Goal: Task Accomplishment & Management: Use online tool/utility

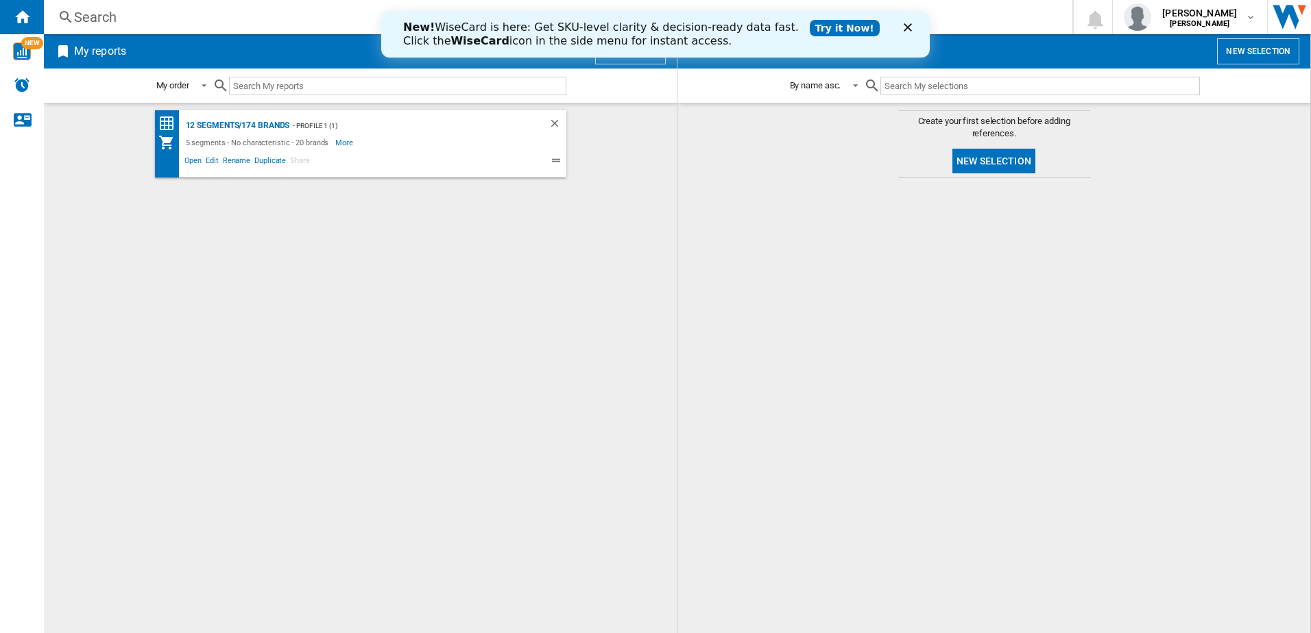
click at [629, 63] on button "New report" at bounding box center [630, 51] width 71 height 26
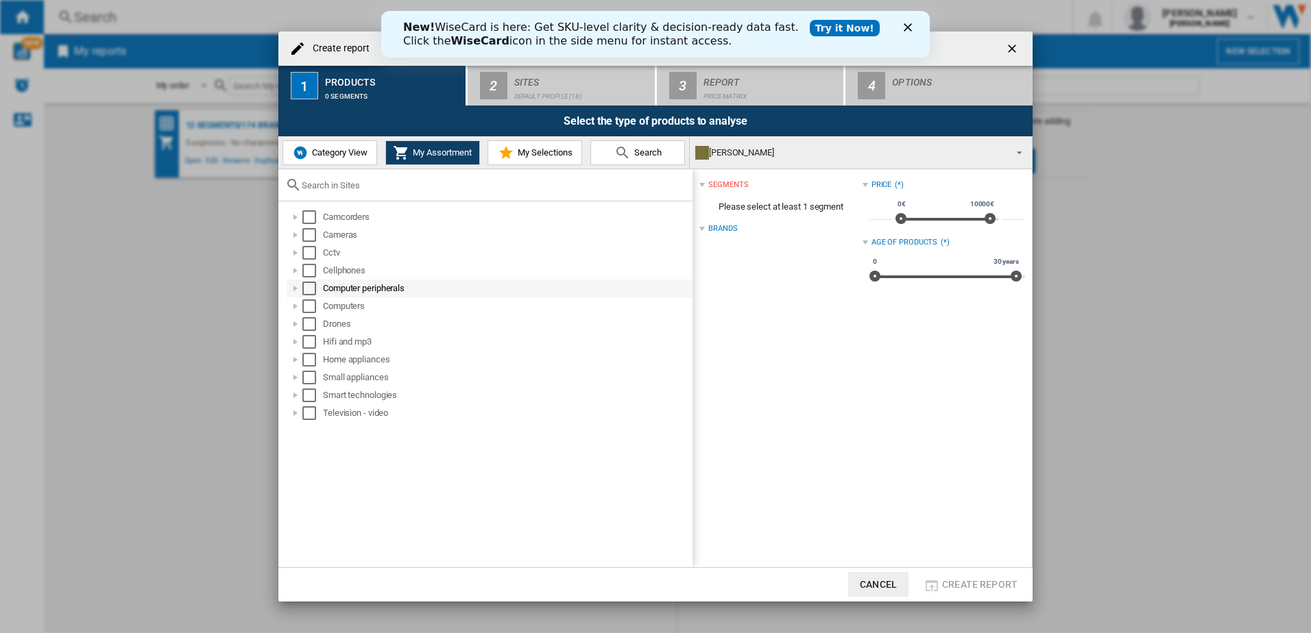
click at [295, 289] on div at bounding box center [296, 289] width 14 height 14
click at [311, 310] on div at bounding box center [311, 307] width 14 height 14
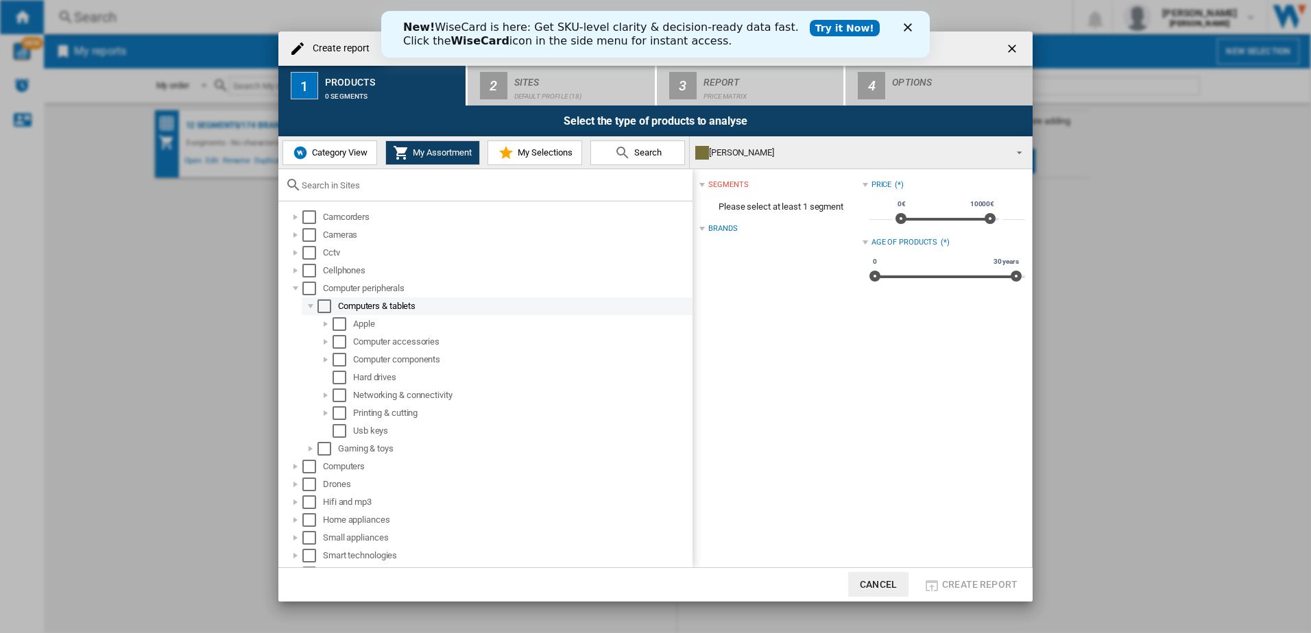
click at [311, 310] on div at bounding box center [311, 307] width 14 height 14
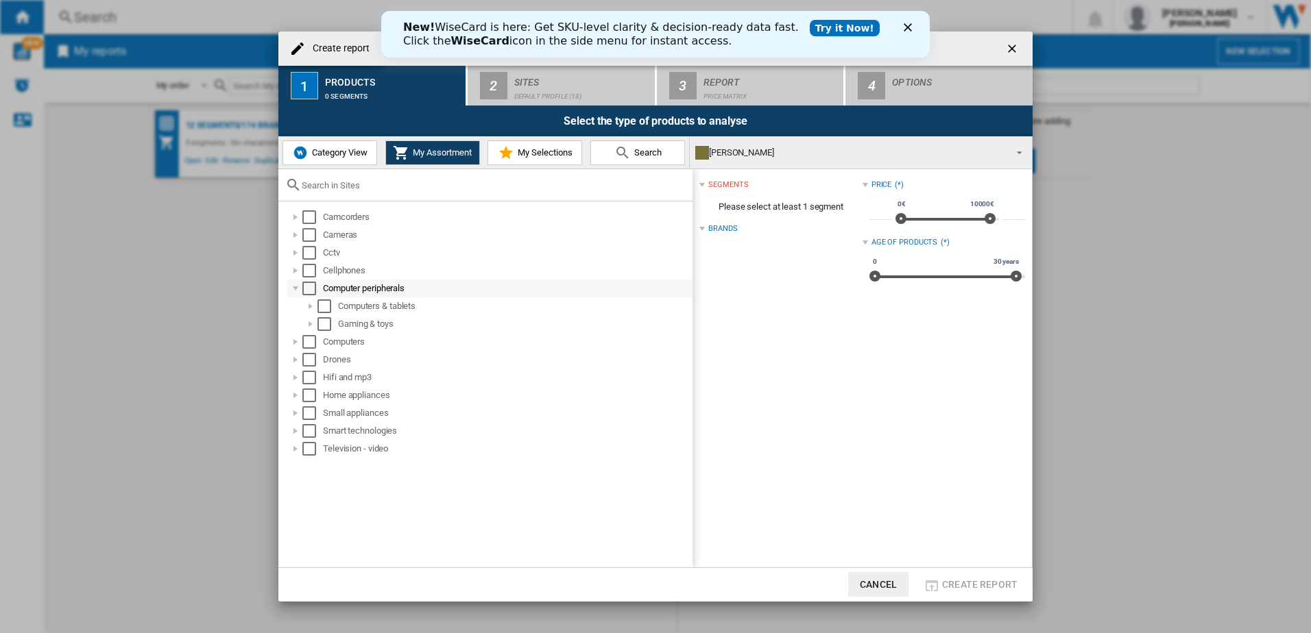
click at [297, 290] on div at bounding box center [296, 289] width 14 height 14
click at [293, 276] on div at bounding box center [296, 271] width 14 height 14
click at [885, 590] on button "Cancel" at bounding box center [878, 584] width 60 height 25
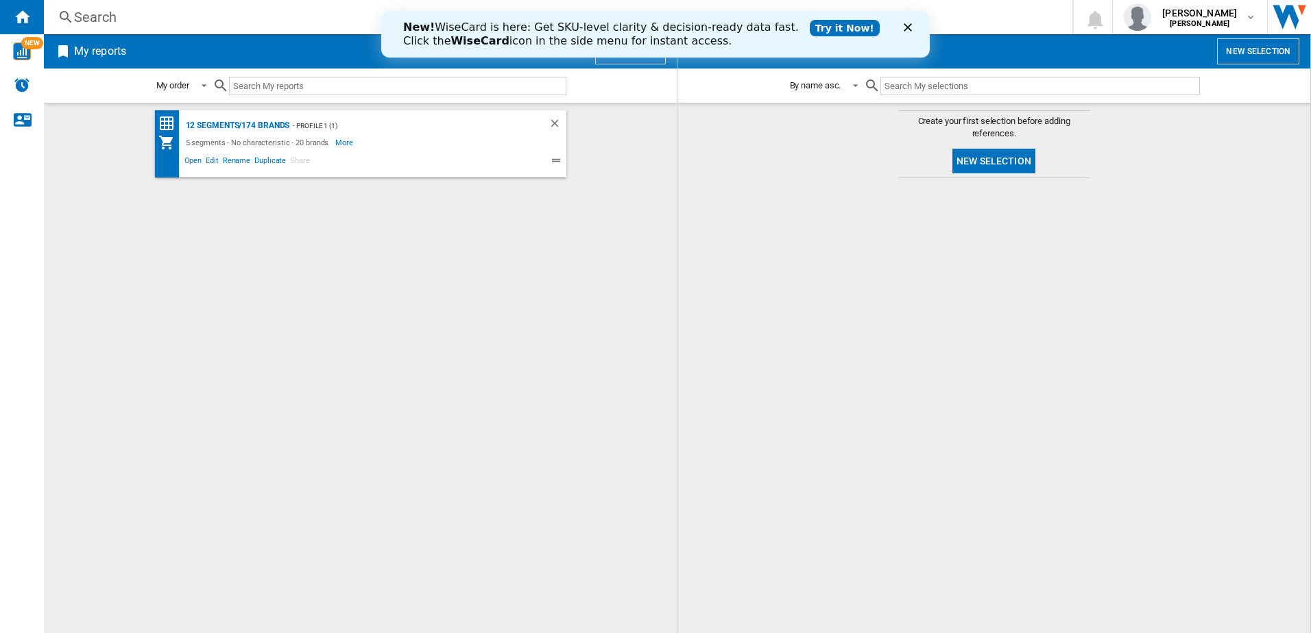
click at [902, 23] on div "New! WiseCard is here: Get SKU-level clarity & decision-ready data fast. Click …" at bounding box center [655, 34] width 548 height 36
click at [910, 28] on icon "Close" at bounding box center [908, 27] width 8 height 8
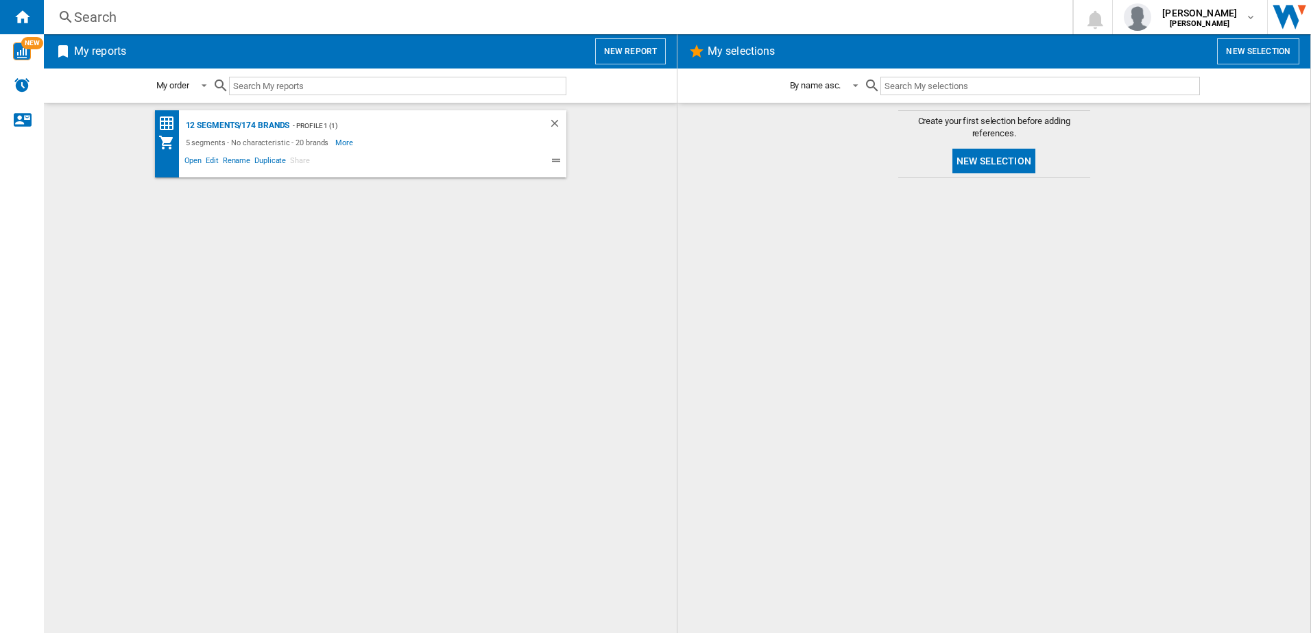
click at [613, 51] on button "New report" at bounding box center [630, 51] width 71 height 26
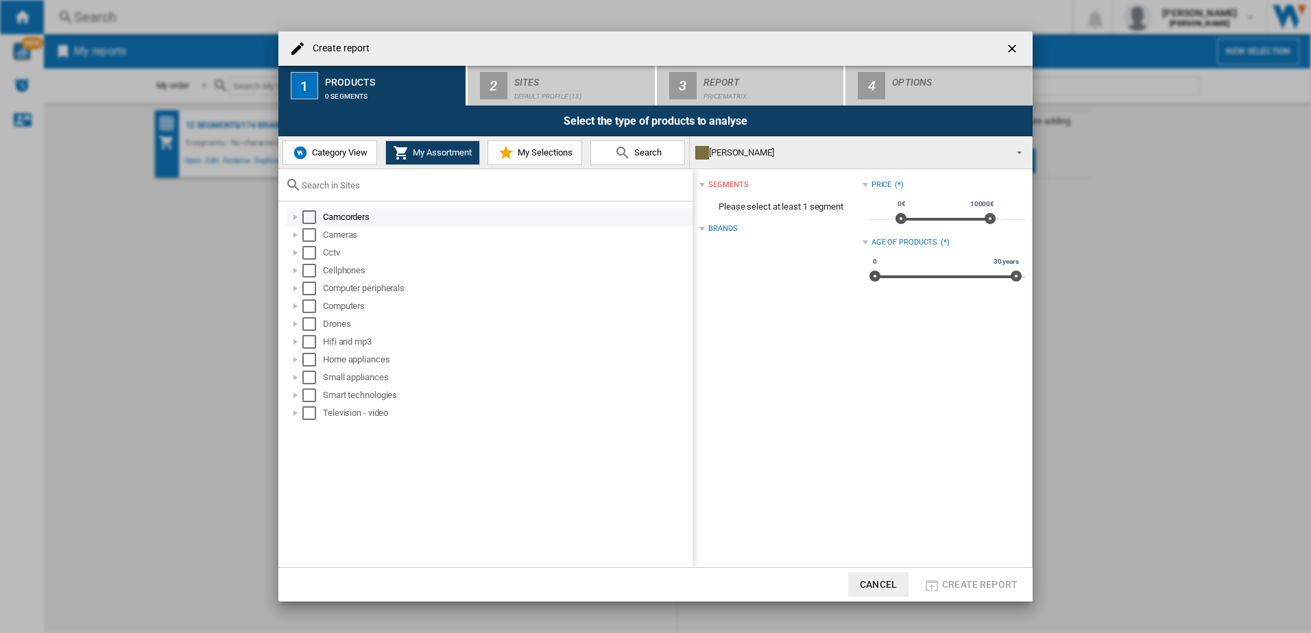
click at [293, 222] on div at bounding box center [296, 217] width 14 height 14
click at [306, 232] on div at bounding box center [311, 235] width 14 height 14
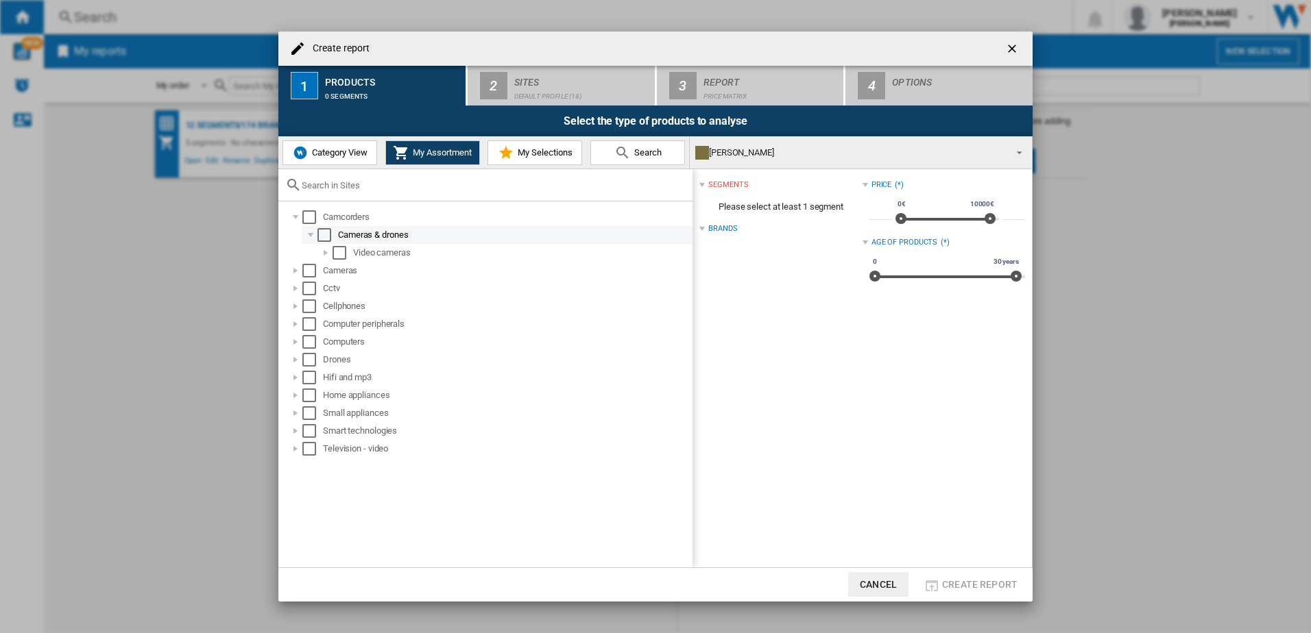
click at [306, 232] on div at bounding box center [311, 235] width 14 height 14
click at [292, 251] on div at bounding box center [296, 253] width 14 height 14
click at [295, 276] on div at bounding box center [296, 271] width 14 height 14
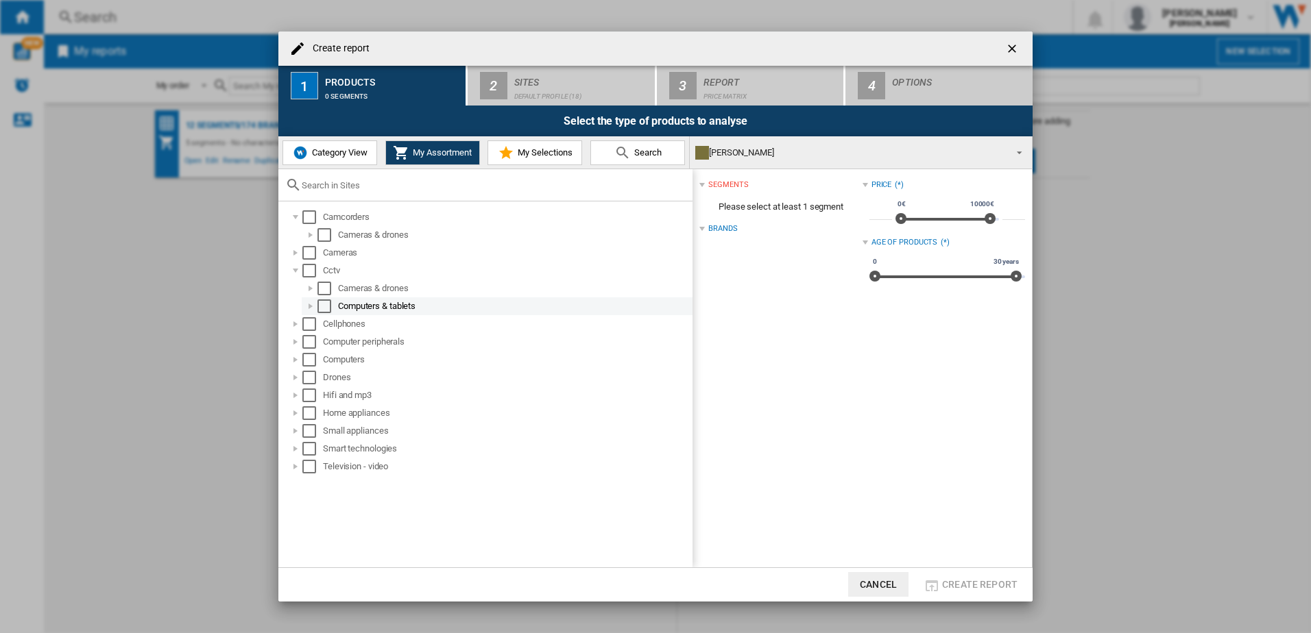
click at [308, 302] on div at bounding box center [311, 307] width 14 height 14
click at [315, 324] on li "Networking & connectivity" at bounding box center [503, 324] width 377 height 18
click at [319, 324] on div at bounding box center [326, 324] width 14 height 14
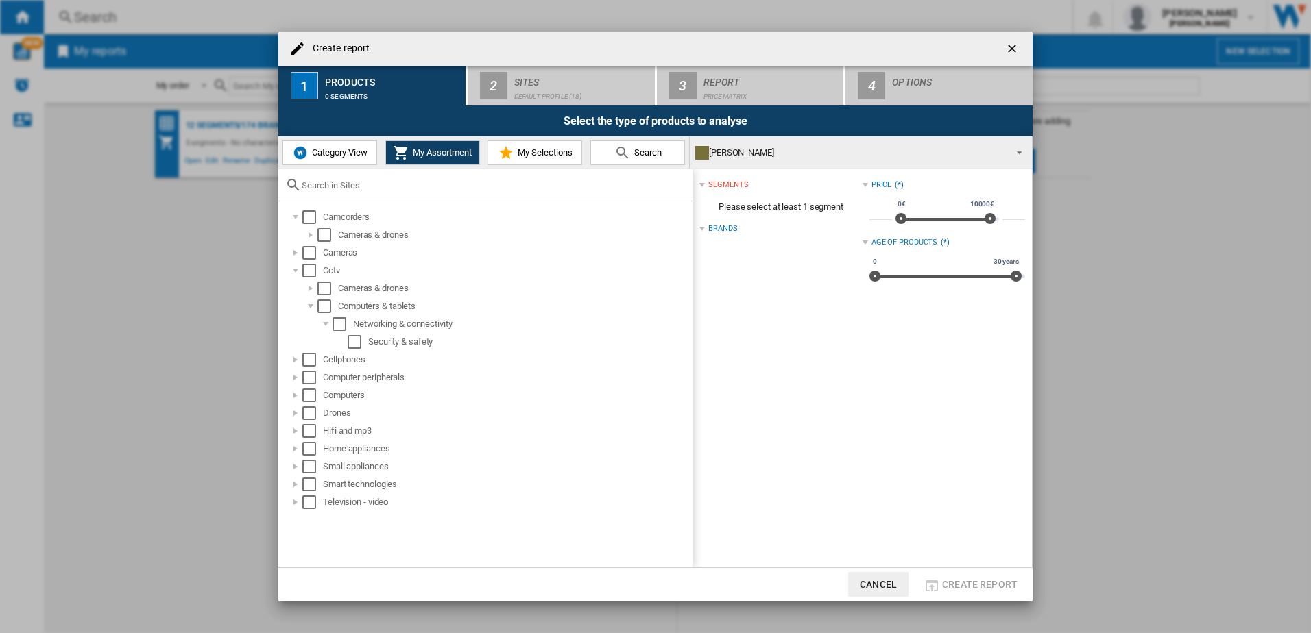
click at [282, 354] on div "Camcorders Cameras & drones Cameras Cctv Cameras & drones Computers & tablets N…" at bounding box center [485, 385] width 414 height 366
click at [295, 360] on div at bounding box center [296, 360] width 14 height 14
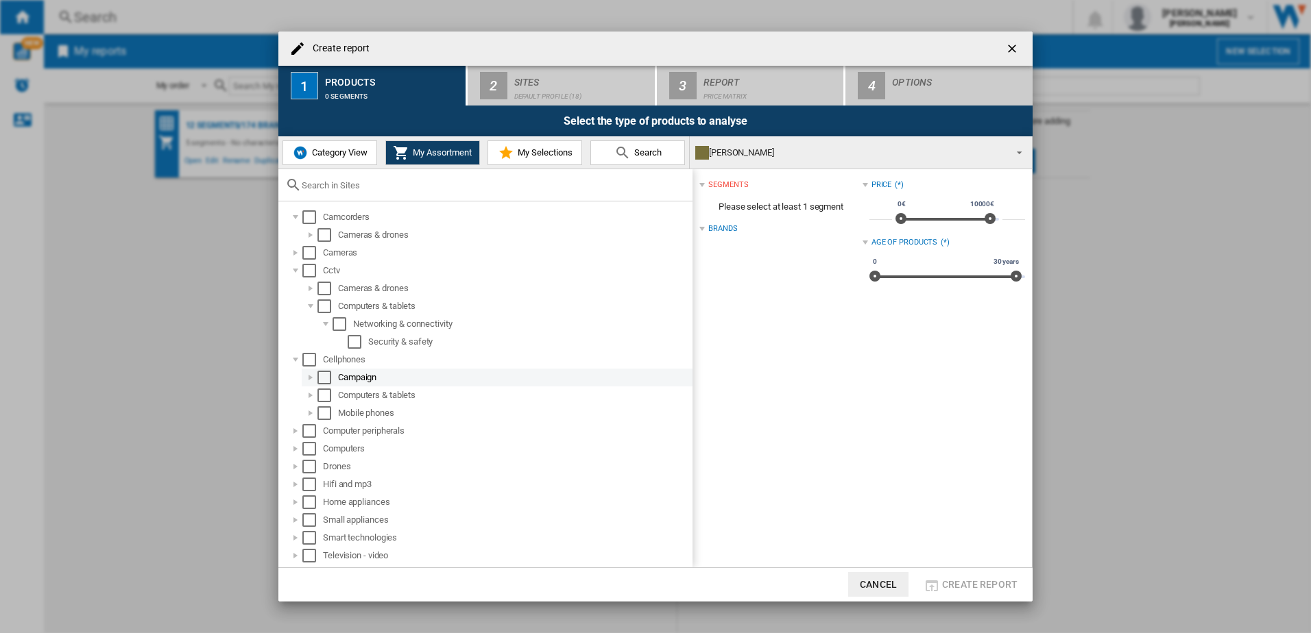
click at [304, 379] on div at bounding box center [311, 378] width 14 height 14
click at [311, 396] on div at bounding box center [311, 396] width 14 height 14
click at [319, 413] on div at bounding box center [326, 414] width 14 height 14
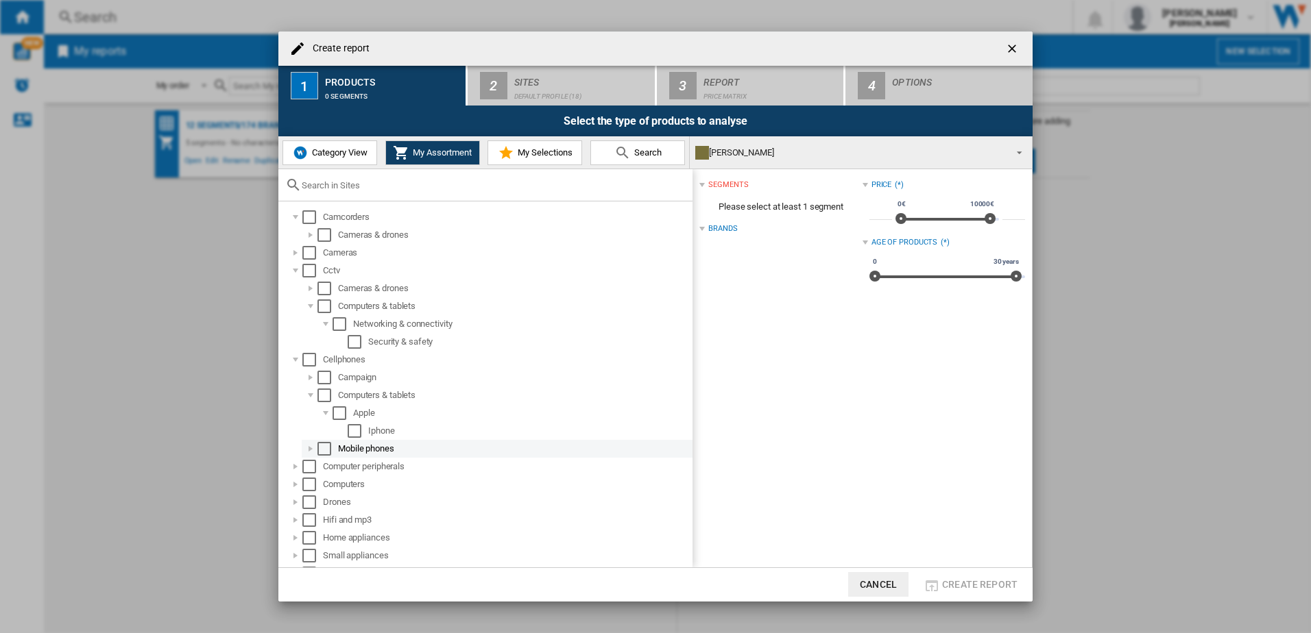
click at [310, 450] on div at bounding box center [311, 449] width 14 height 14
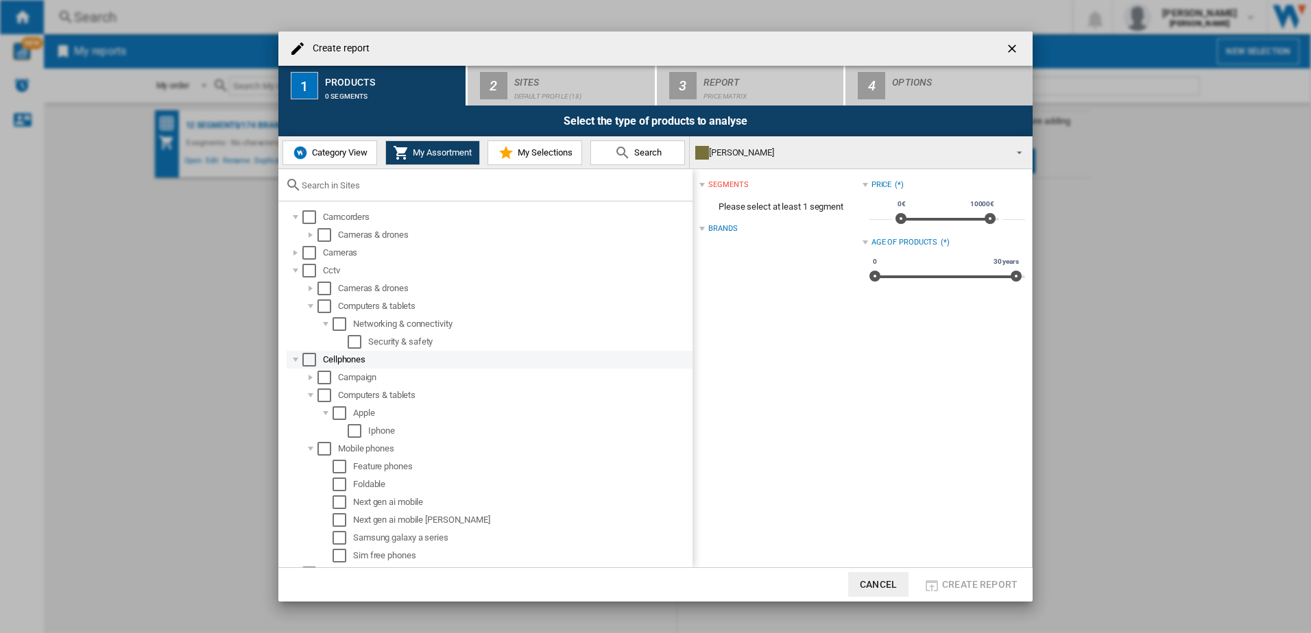
click at [287, 358] on div "Cellphones" at bounding box center [490, 360] width 406 height 18
click at [293, 356] on div at bounding box center [296, 360] width 14 height 14
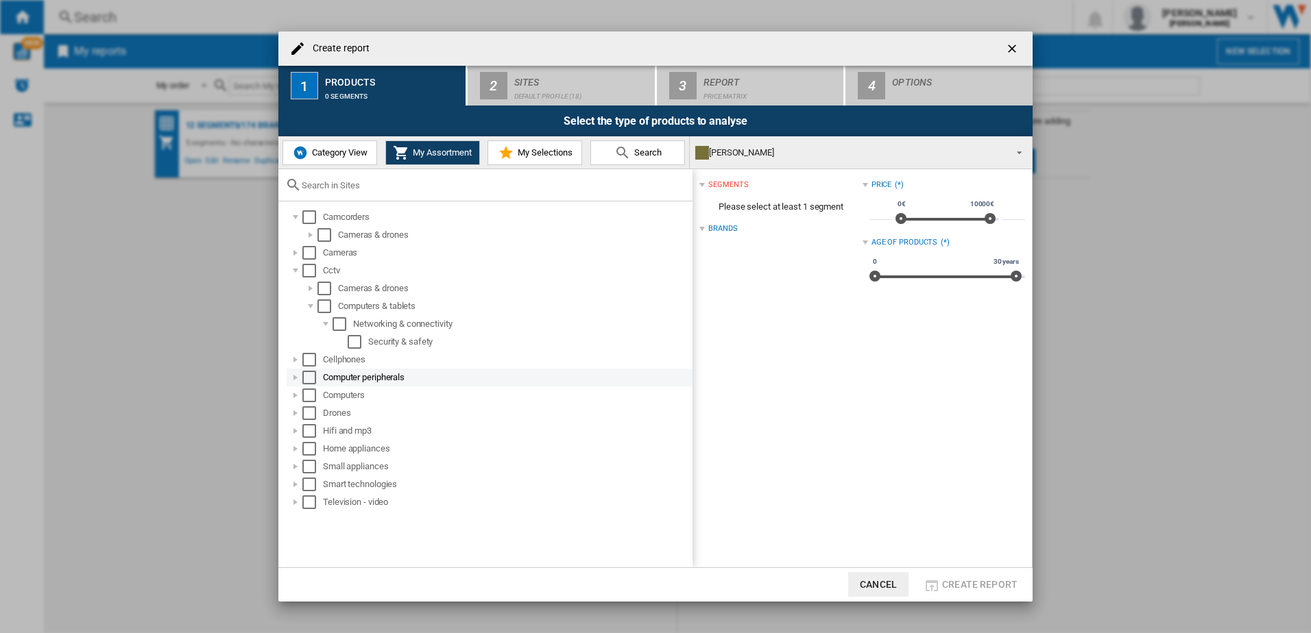
click at [291, 379] on div at bounding box center [296, 378] width 14 height 14
click at [309, 397] on div at bounding box center [311, 396] width 14 height 14
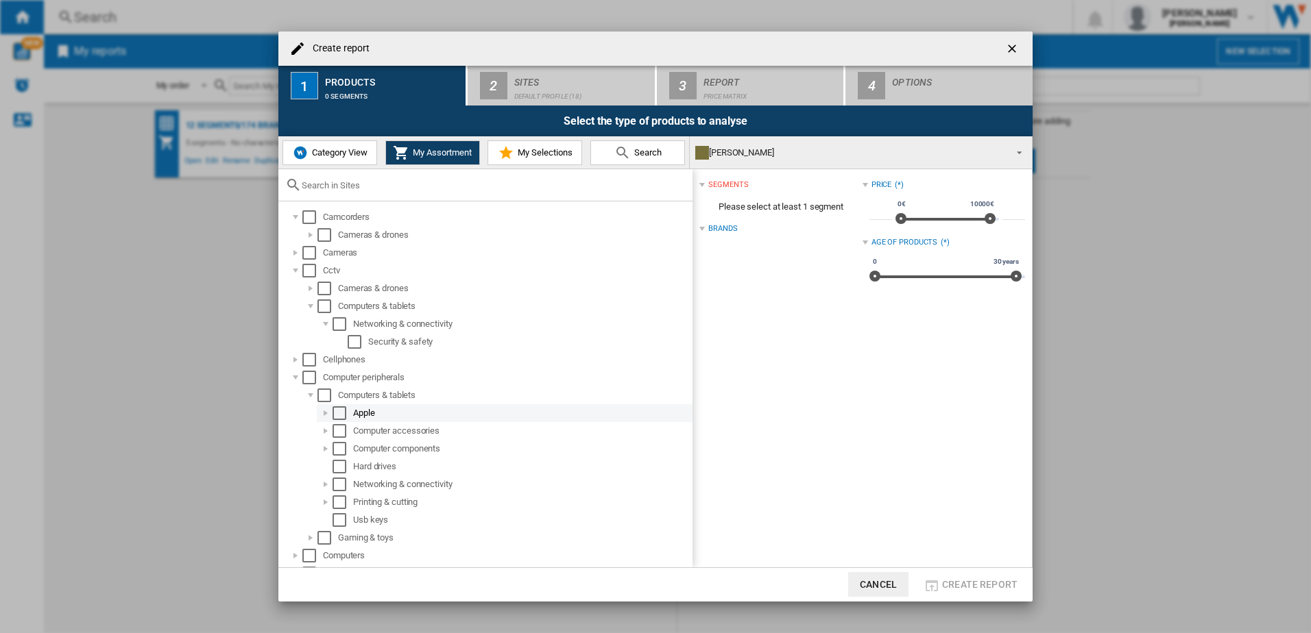
click at [322, 413] on div at bounding box center [326, 414] width 14 height 14
click at [341, 430] on div at bounding box center [341, 431] width 14 height 14
click at [351, 433] on div "Select" at bounding box center [355, 431] width 14 height 14
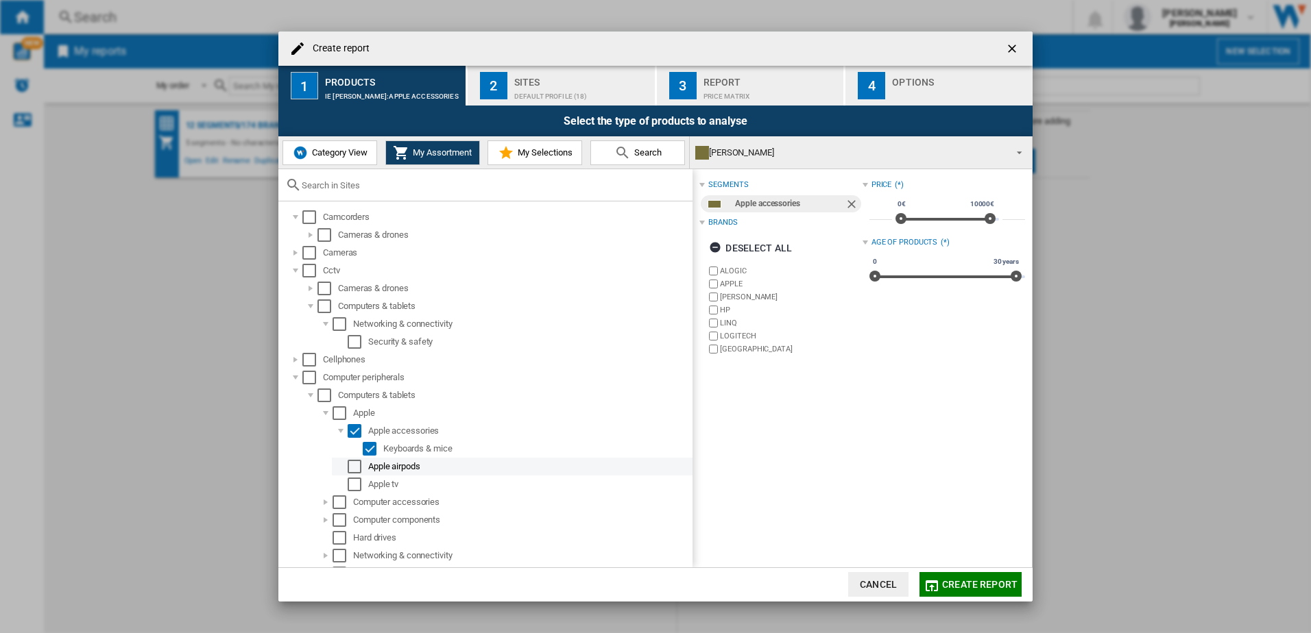
click at [356, 469] on div "Select" at bounding box center [355, 467] width 14 height 14
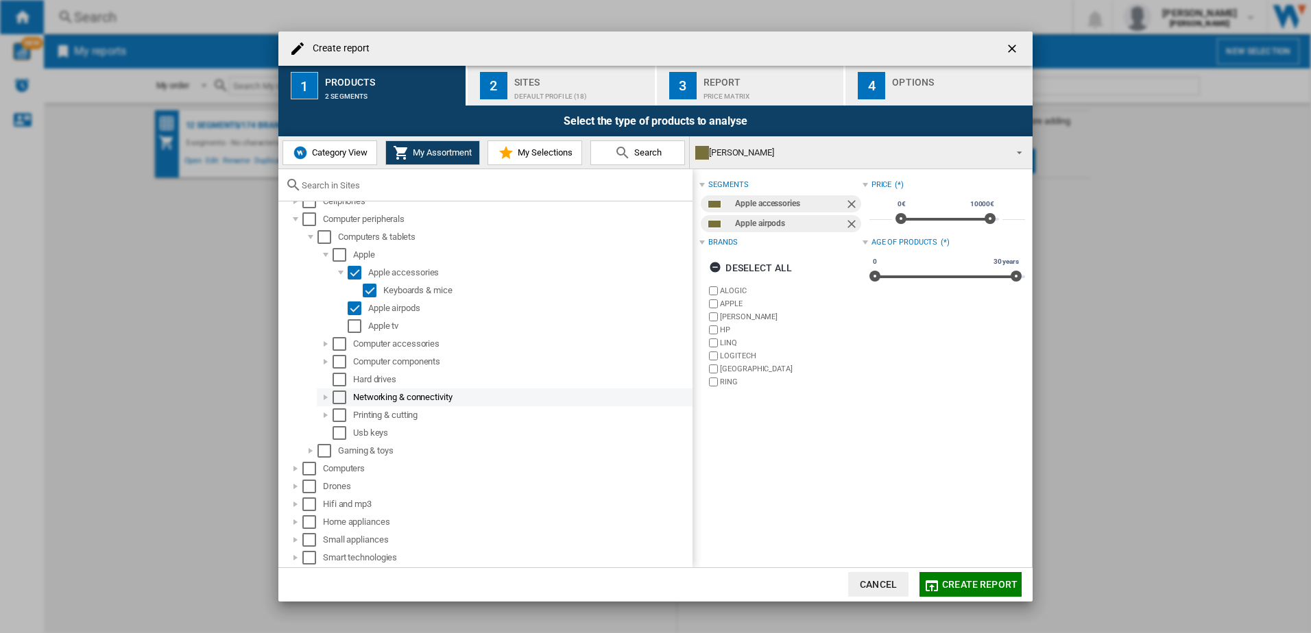
scroll to position [176, 0]
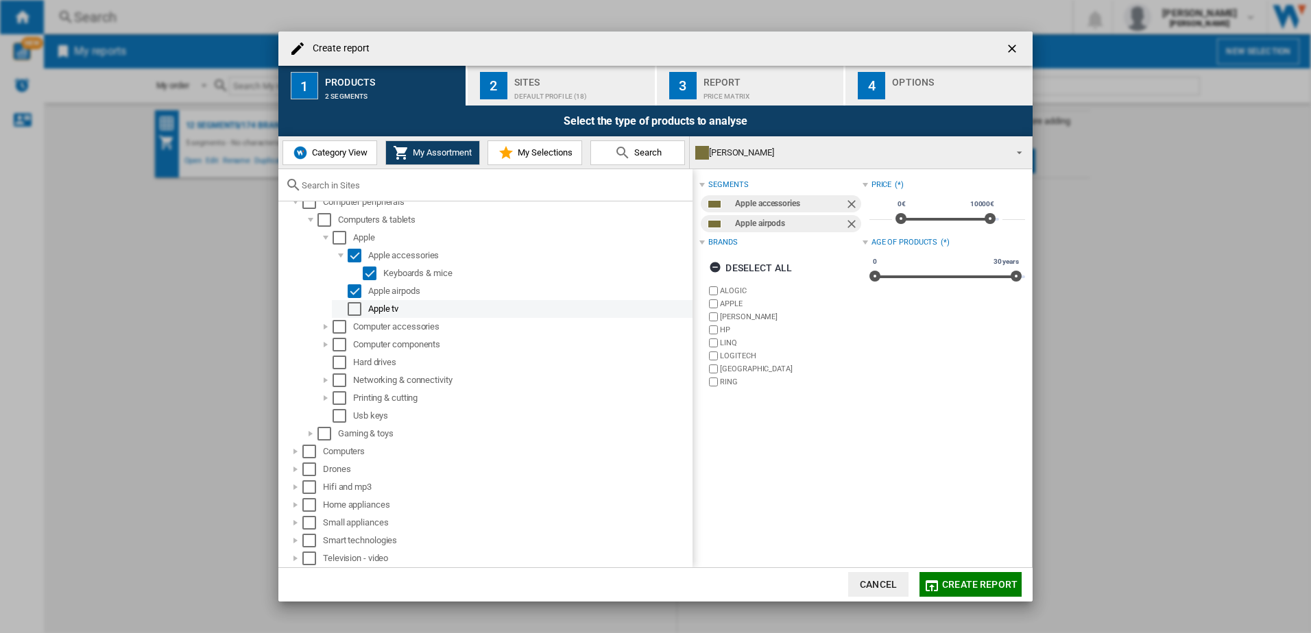
click at [354, 313] on div "Select" at bounding box center [355, 309] width 14 height 14
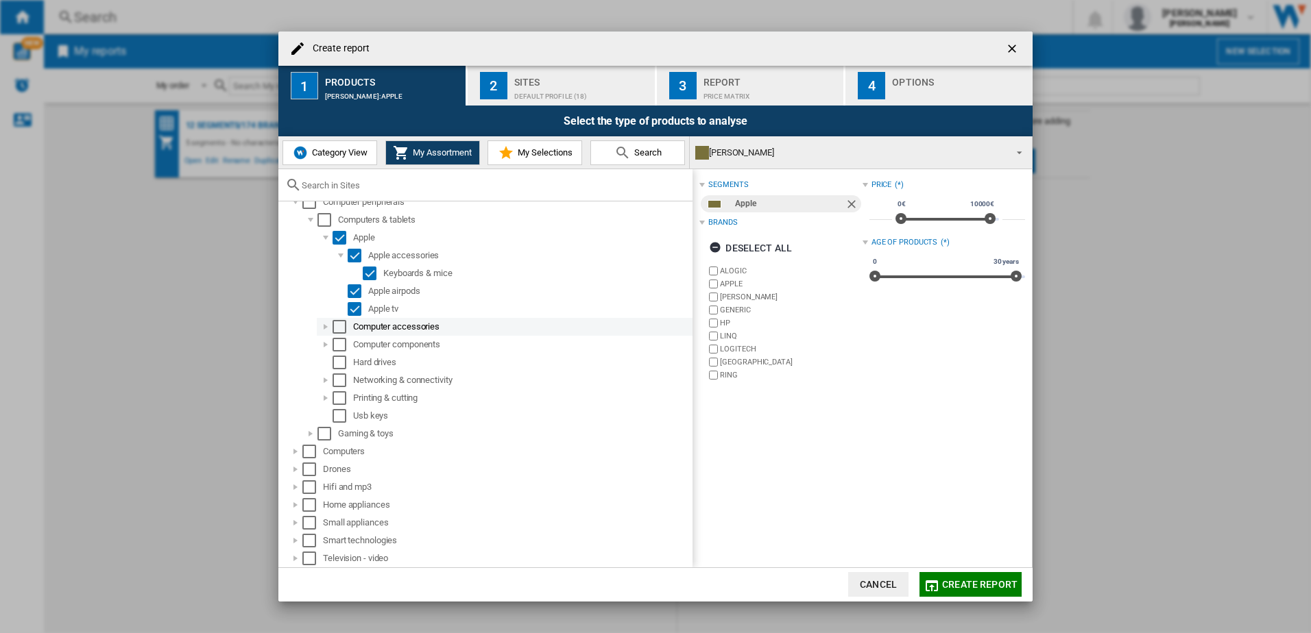
click at [319, 327] on div at bounding box center [326, 327] width 14 height 14
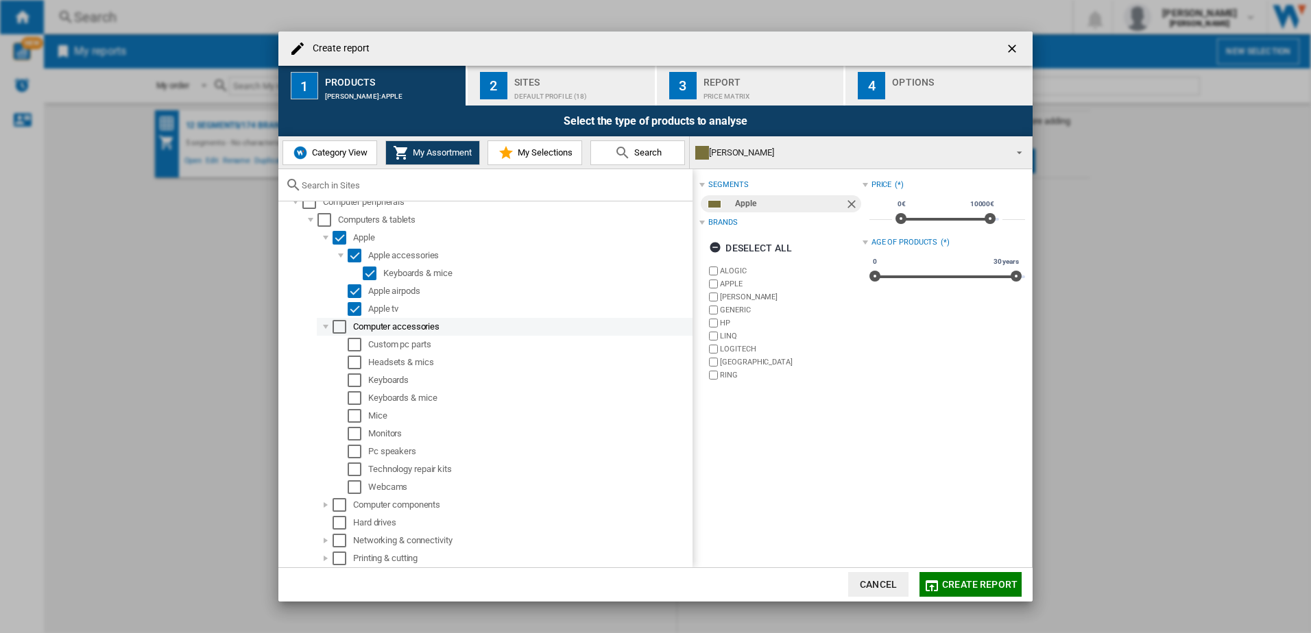
click at [336, 323] on div "Select" at bounding box center [339, 327] width 14 height 14
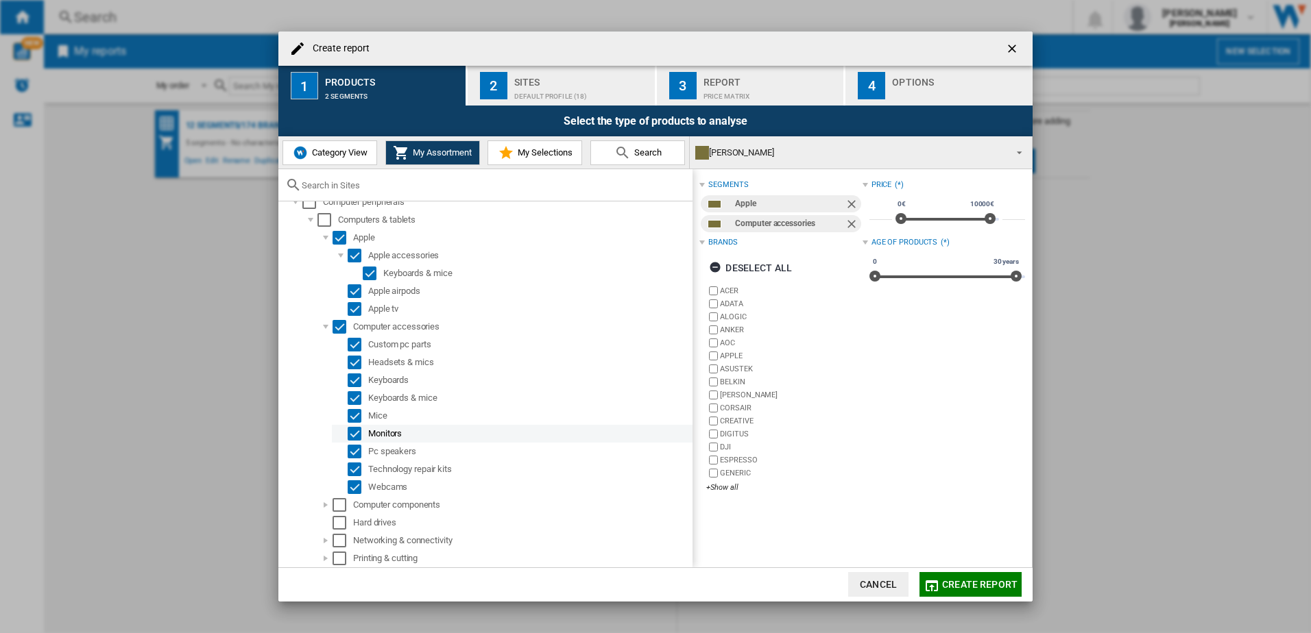
click at [378, 433] on div "Monitors" at bounding box center [529, 434] width 322 height 14
click at [358, 435] on div "Select" at bounding box center [355, 434] width 14 height 14
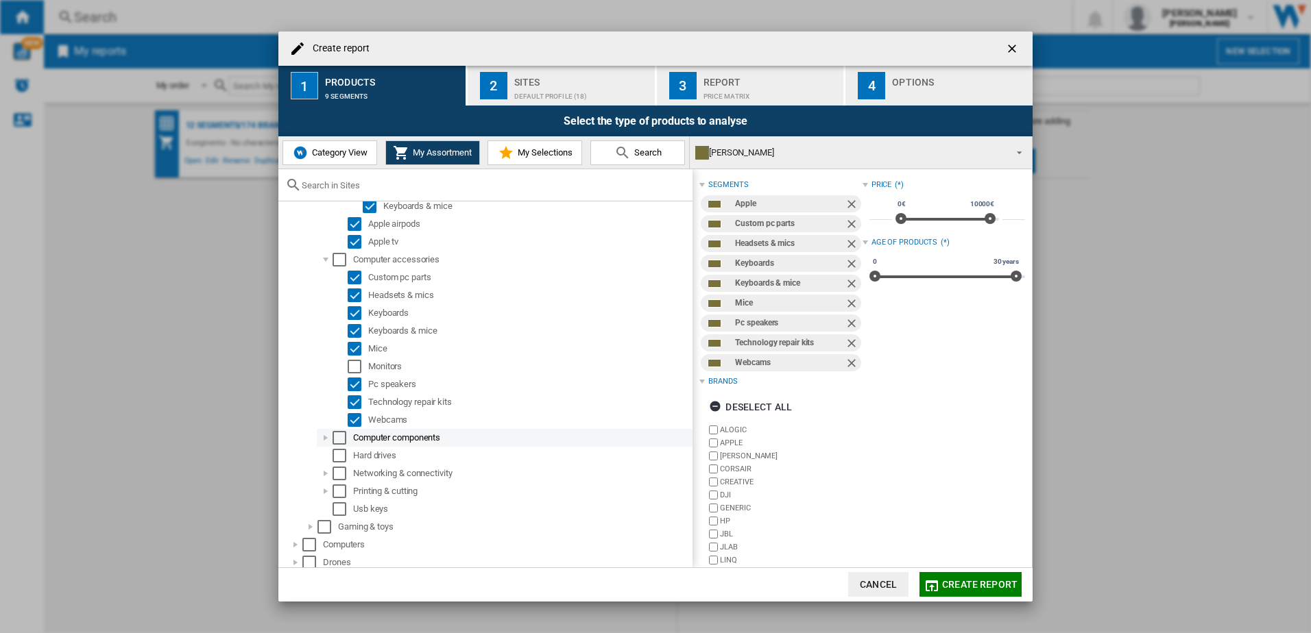
scroll to position [244, 0]
click at [329, 437] on div at bounding box center [326, 437] width 14 height 14
click at [357, 455] on div "Select" at bounding box center [355, 455] width 14 height 14
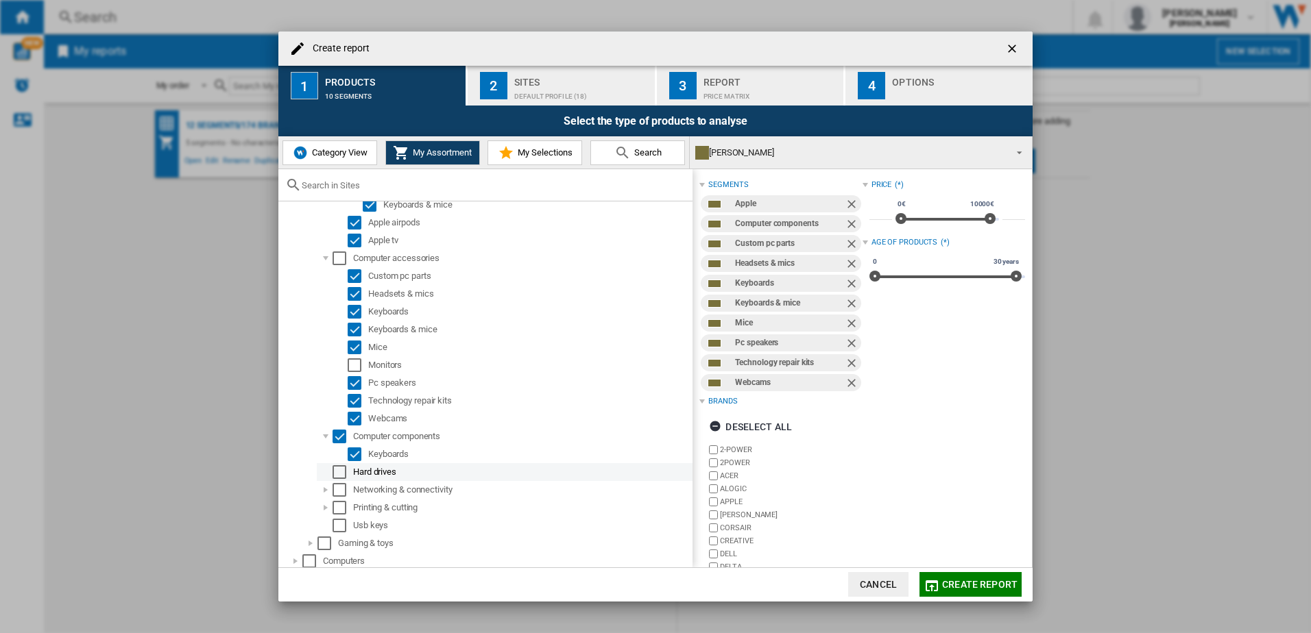
click at [339, 472] on div "Select" at bounding box center [339, 472] width 14 height 14
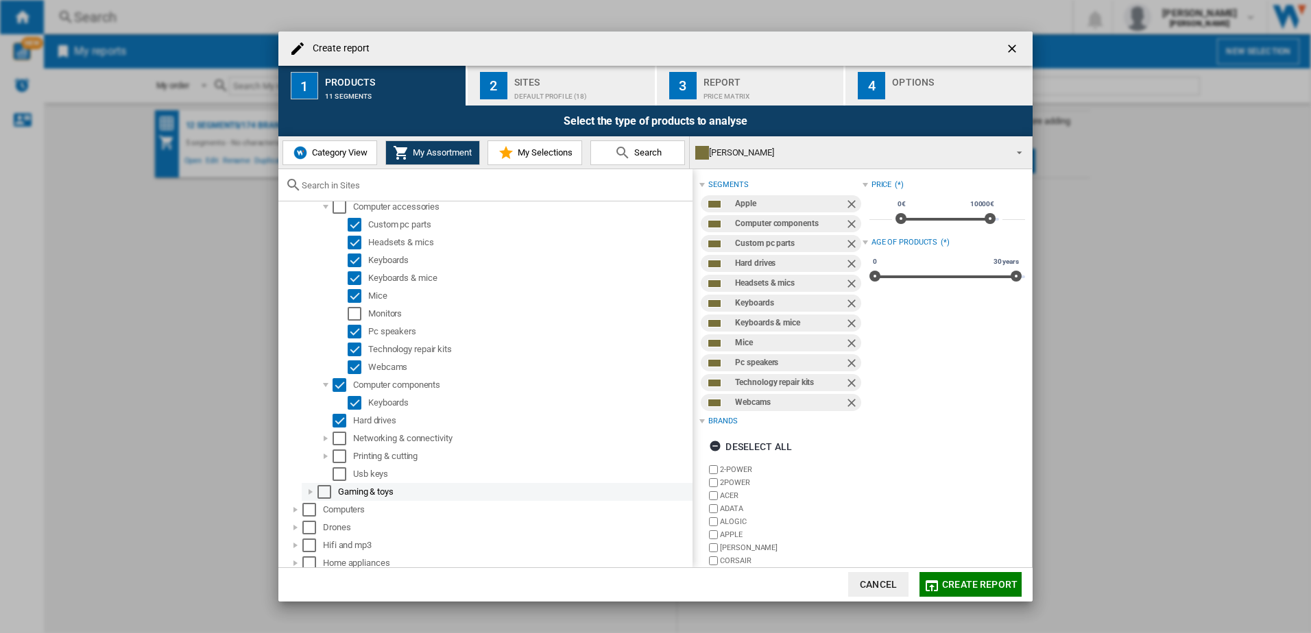
scroll to position [354, 0]
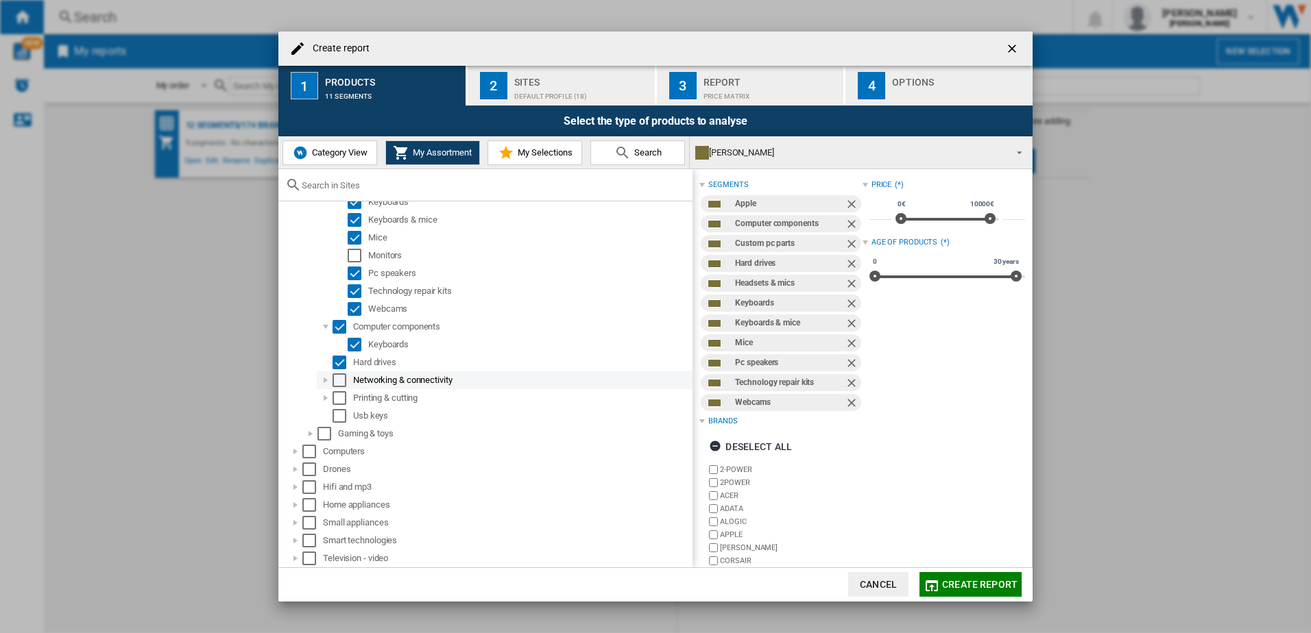
click at [324, 384] on div at bounding box center [326, 381] width 14 height 14
click at [324, 400] on div at bounding box center [326, 398] width 14 height 14
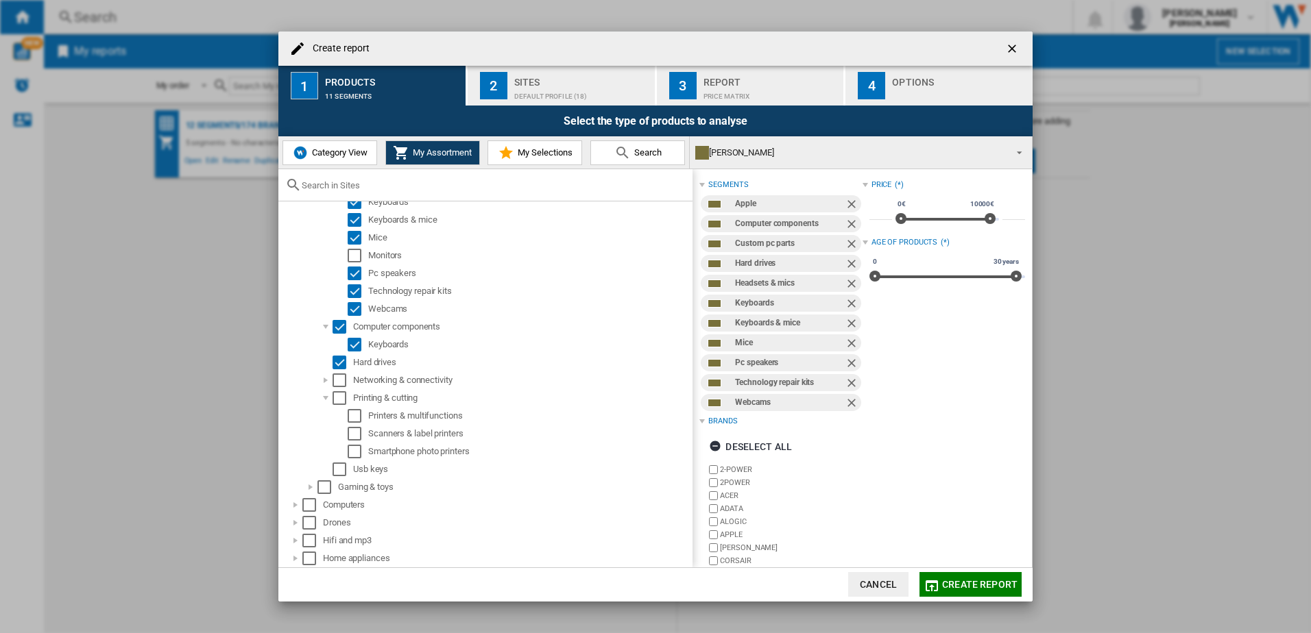
click at [858, 585] on button "Cancel" at bounding box center [878, 584] width 60 height 25
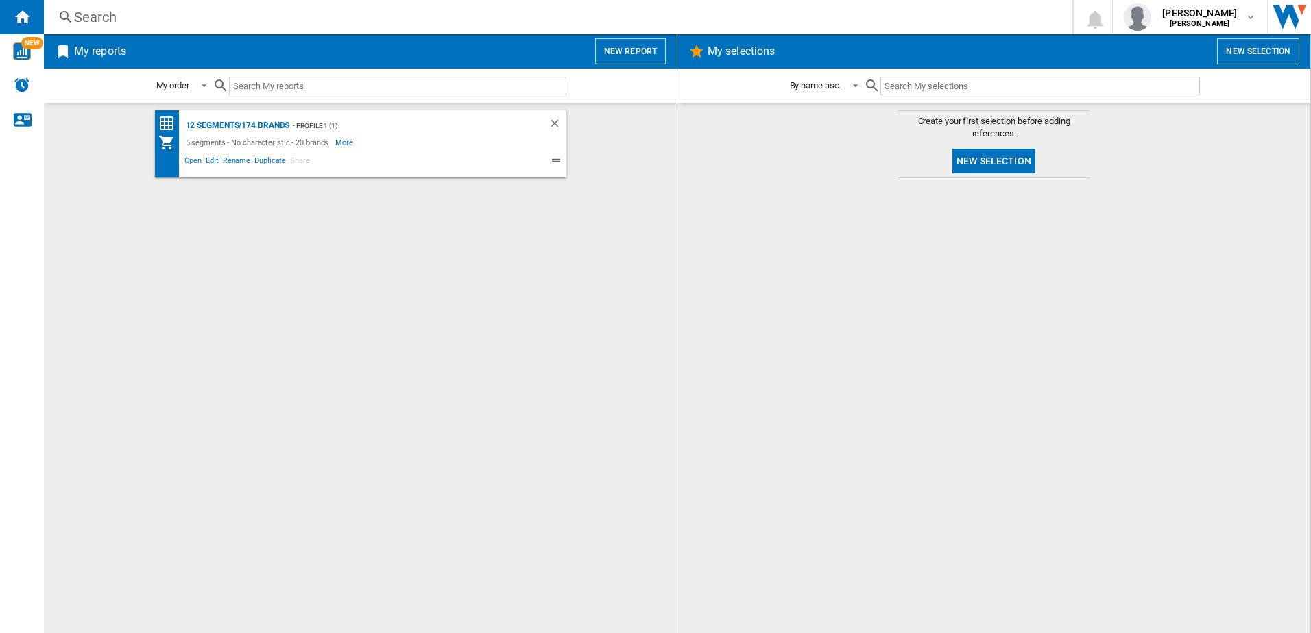
click at [641, 48] on button "New report" at bounding box center [630, 51] width 71 height 26
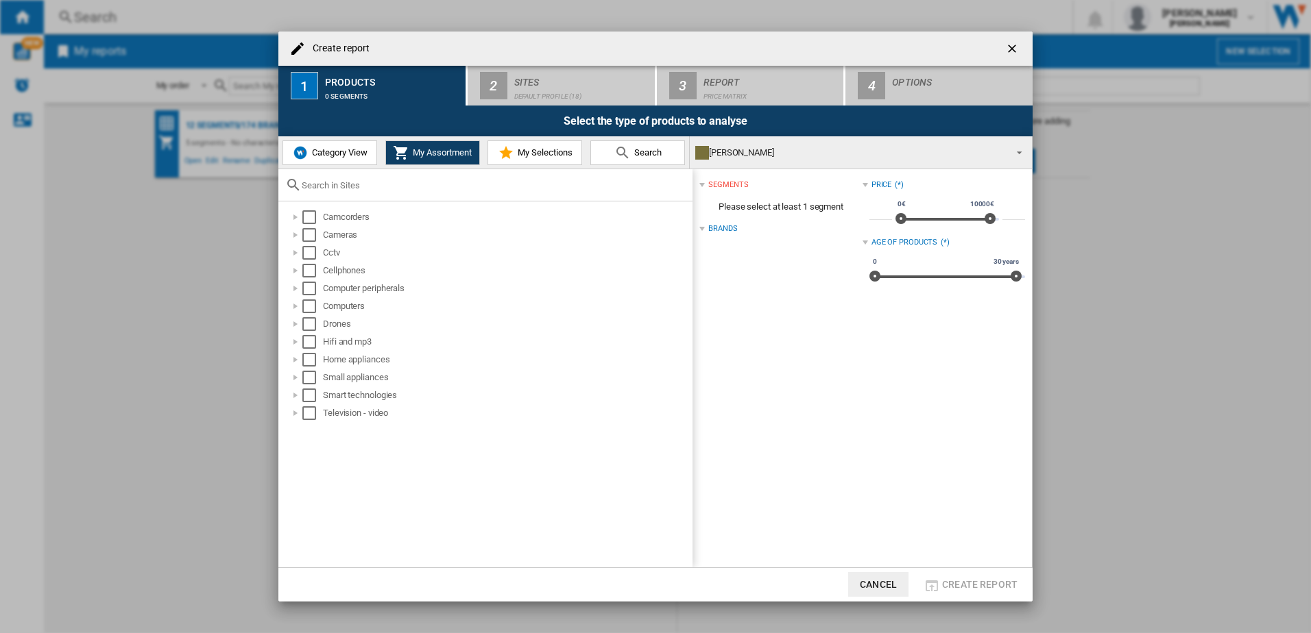
click at [875, 584] on button "Cancel" at bounding box center [878, 584] width 60 height 25
